Goal: Information Seeking & Learning: Learn about a topic

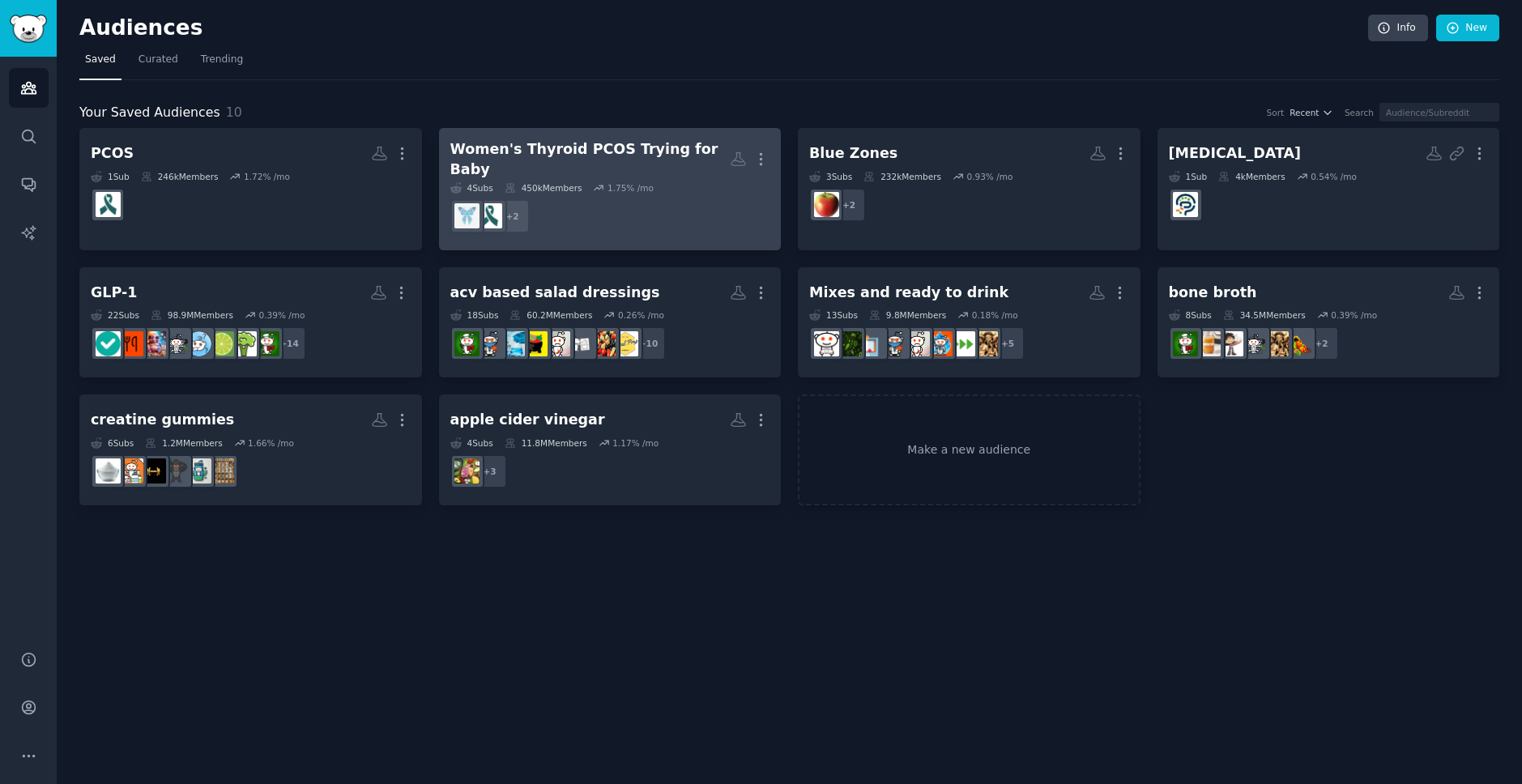
click at [609, 152] on div "Women's Thyroid PCOS Trying for Baby" at bounding box center [591, 159] width 280 height 39
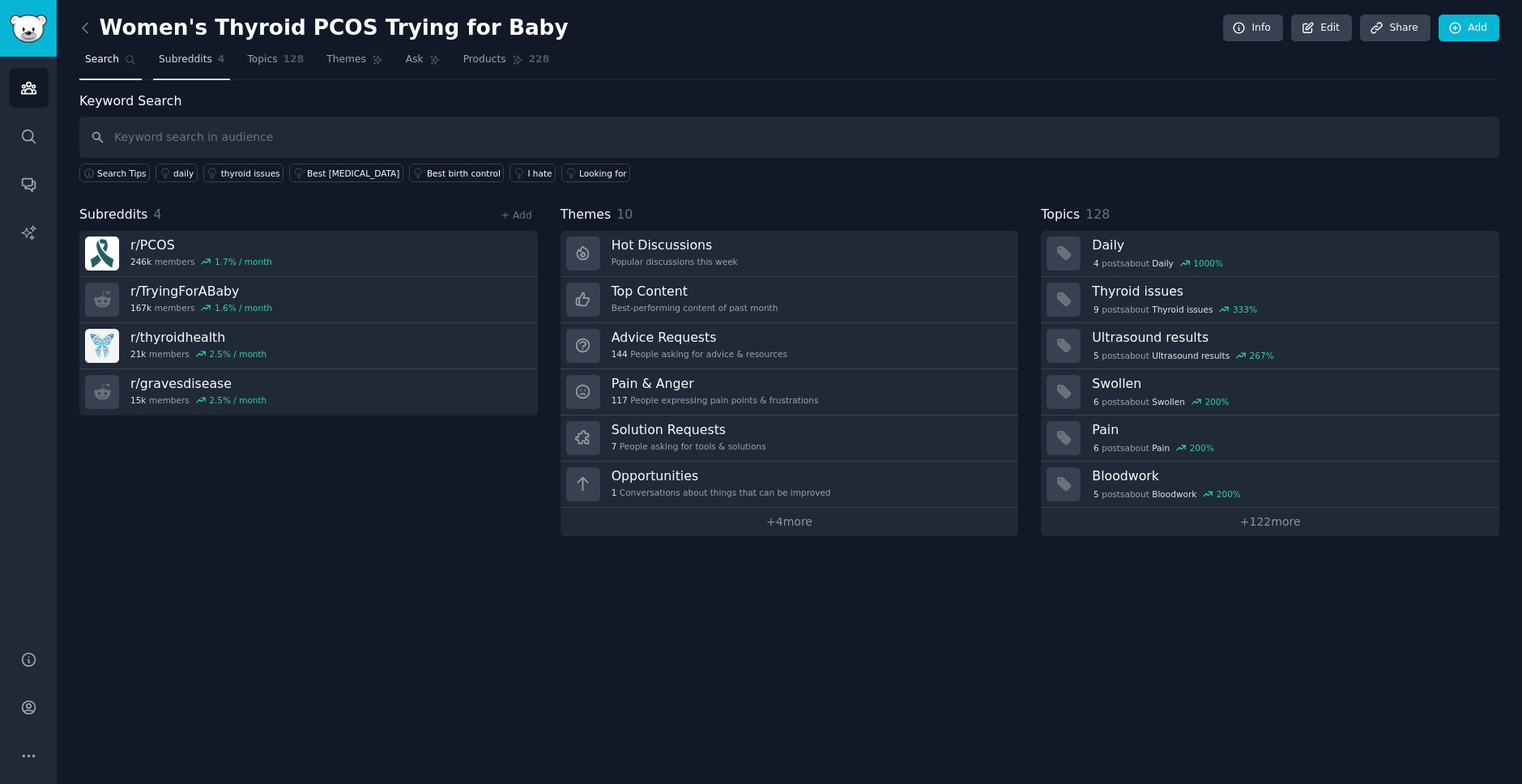
click at [169, 64] on span "Subreddits" at bounding box center [186, 60] width 54 height 14
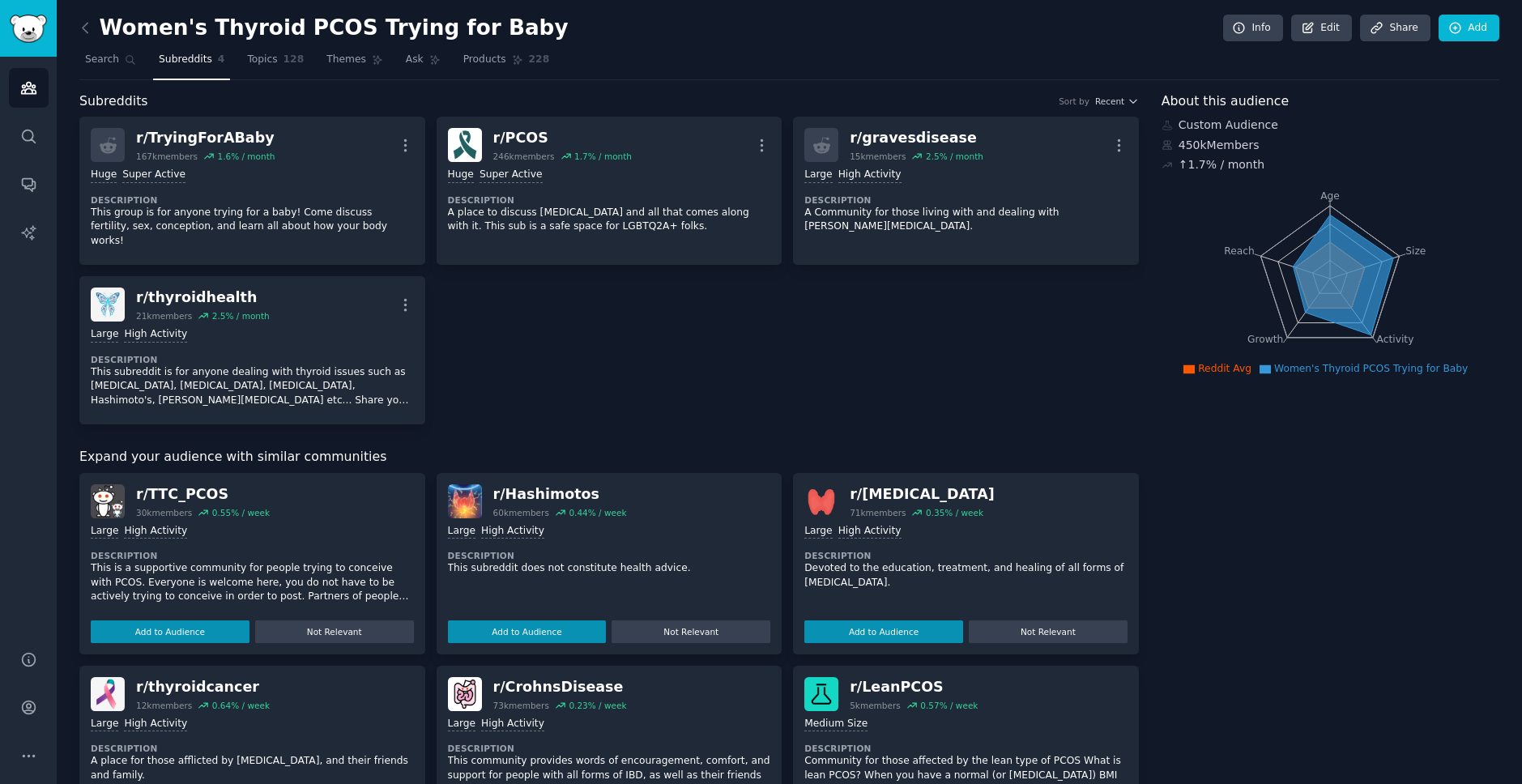
click at [314, 63] on nav "Search Subreddits 4 Topics 128 Themes Ask Products 228" at bounding box center [790, 63] width 1420 height 33
click at [332, 63] on span "Themes" at bounding box center [346, 60] width 39 height 14
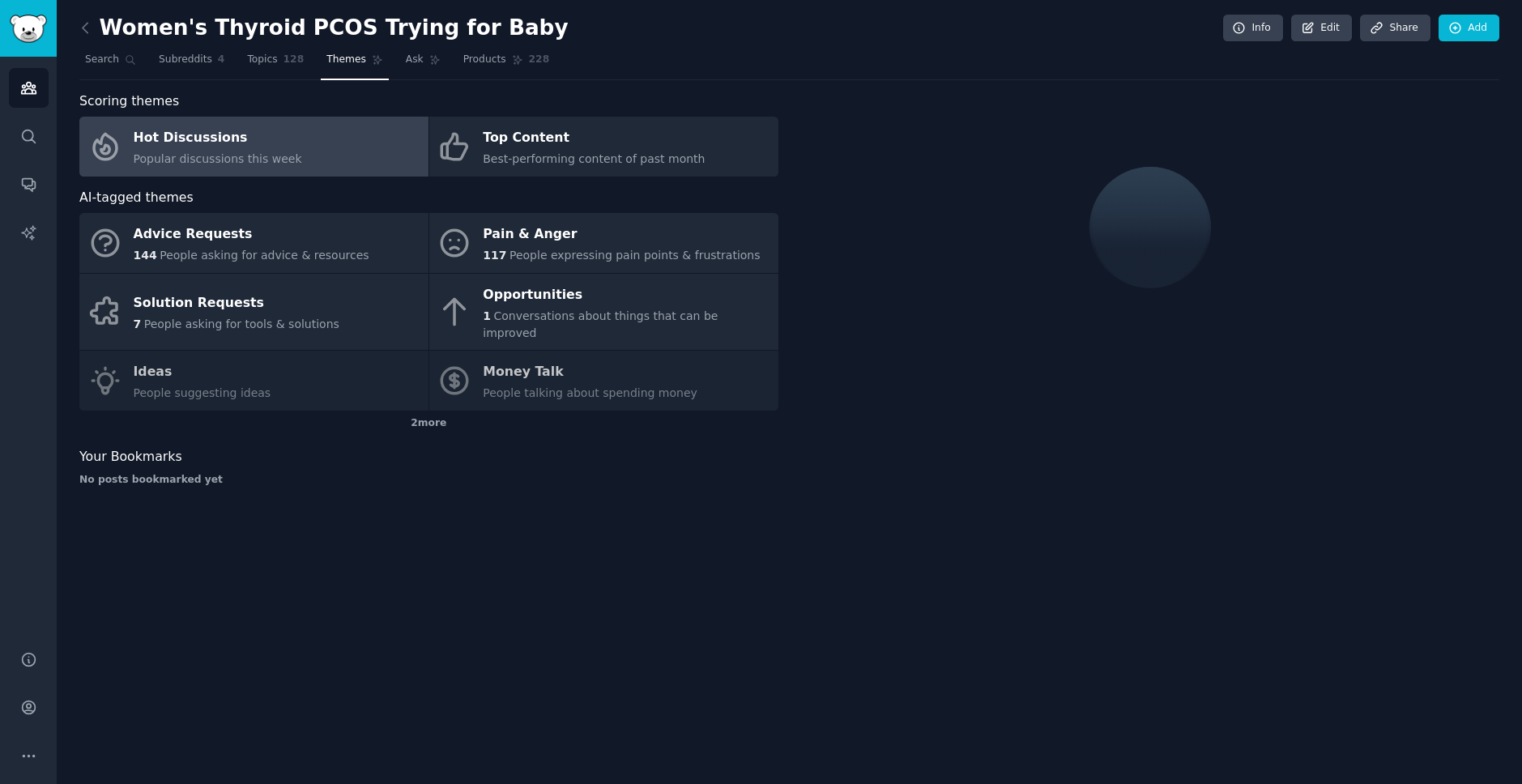
click at [229, 148] on div "Hot Discussions" at bounding box center [218, 138] width 169 height 26
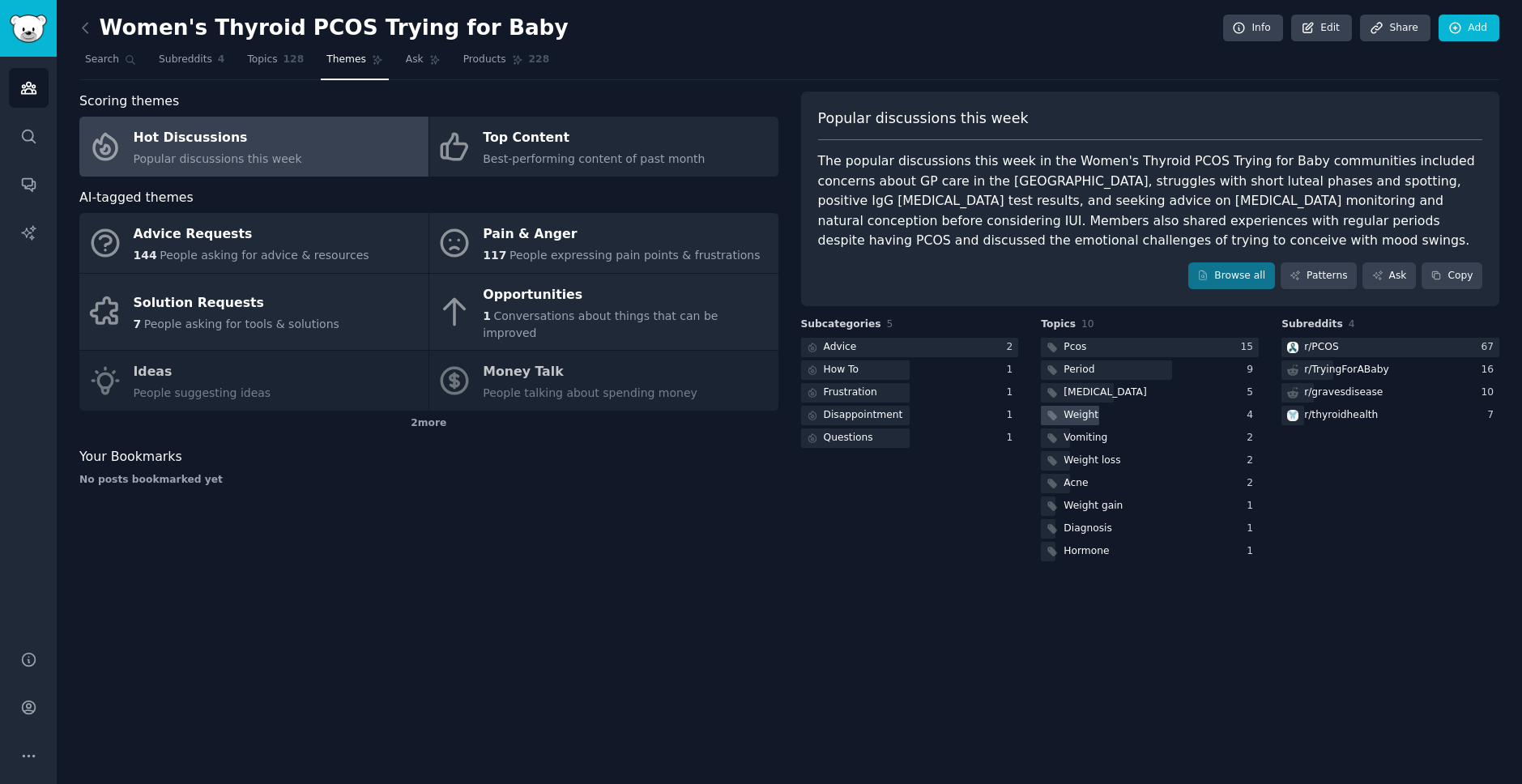
click at [1107, 414] on div "Weight" at bounding box center [1150, 416] width 218 height 21
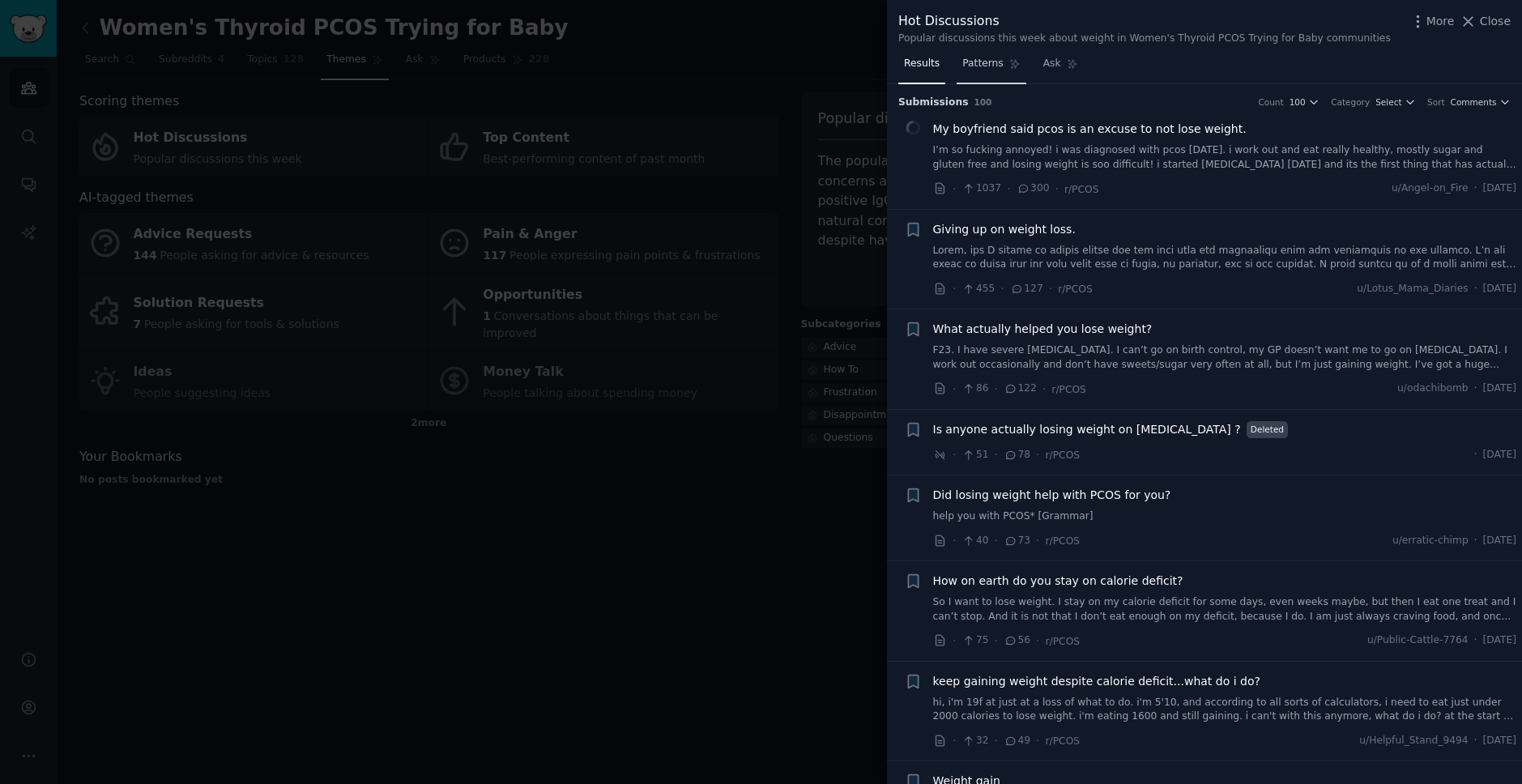
click at [977, 69] on span "Patterns" at bounding box center [982, 64] width 40 height 14
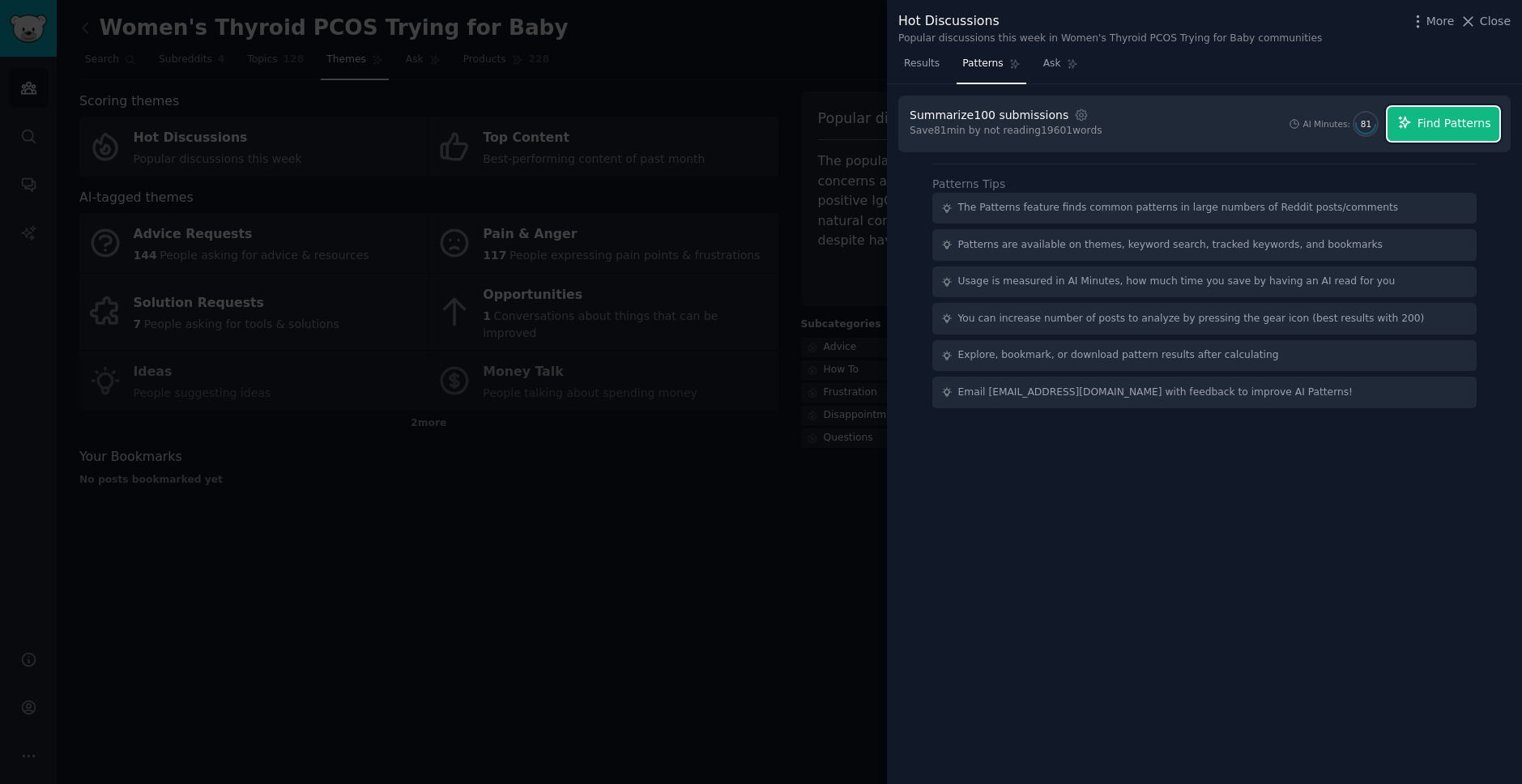
click at [1472, 128] on span "Find Patterns" at bounding box center [1454, 123] width 74 height 17
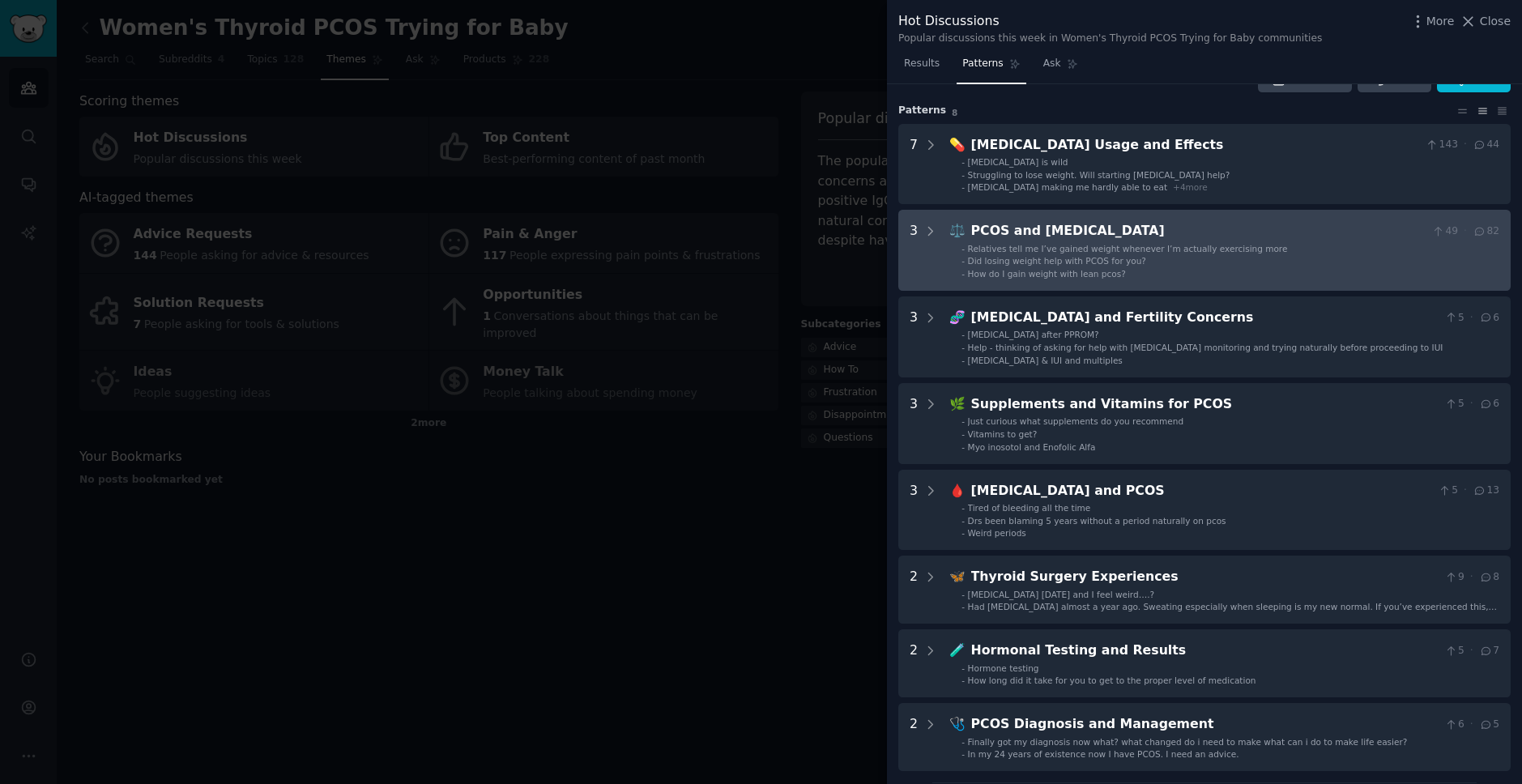
scroll to position [37, 0]
